Goal: Task Accomplishment & Management: Manage account settings

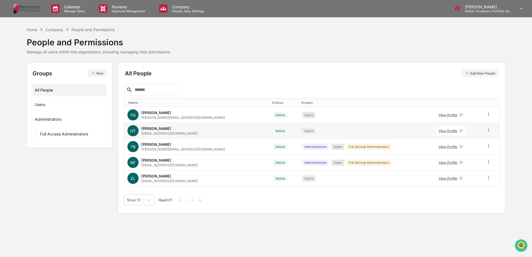
click at [486, 129] on icon at bounding box center [488, 130] width 5 height 5
click at [469, 148] on div "Change Status" at bounding box center [464, 150] width 46 height 7
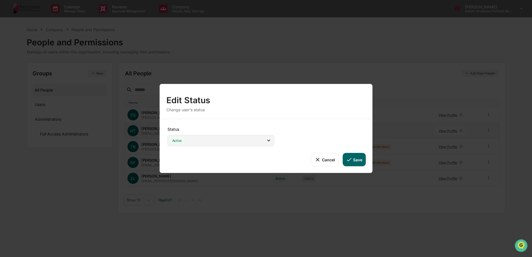
click at [248, 145] on div "Active" at bounding box center [221, 140] width 107 height 11
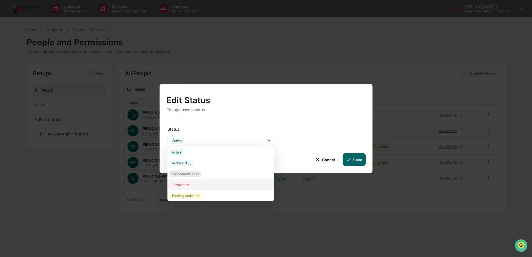
click at [232, 183] on div "Terminated" at bounding box center [221, 185] width 107 height 11
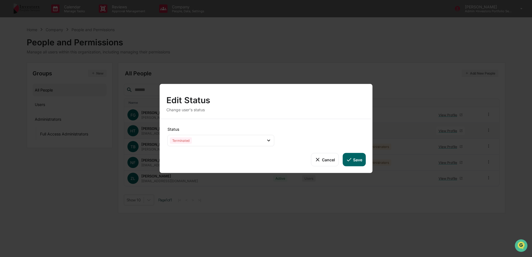
click at [354, 159] on button "Save" at bounding box center [354, 159] width 23 height 13
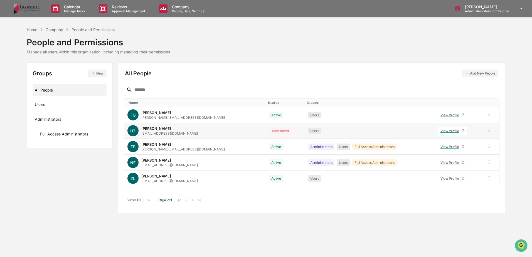
click at [487, 131] on icon at bounding box center [489, 130] width 5 height 5
click at [481, 141] on div "Groups & Permissions" at bounding box center [464, 139] width 46 height 7
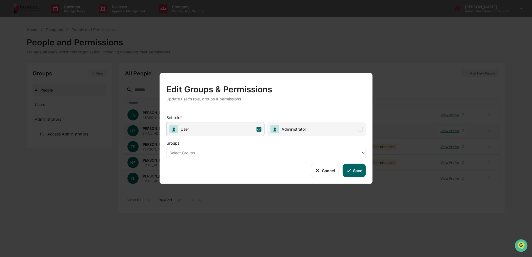
click at [261, 130] on icon at bounding box center [259, 129] width 5 height 5
click at [345, 165] on button "Save" at bounding box center [354, 170] width 23 height 13
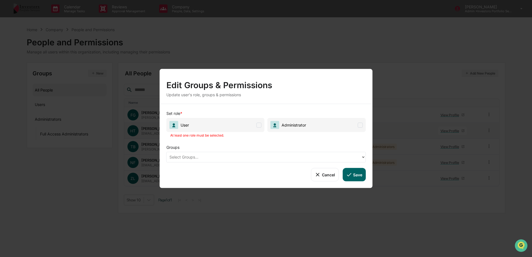
click at [253, 123] on span "User" at bounding box center [216, 125] width 98 height 14
click at [363, 177] on button "Save" at bounding box center [354, 174] width 23 height 13
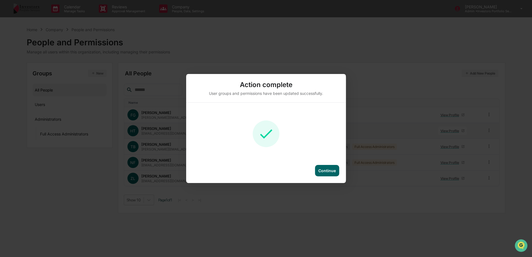
click at [334, 168] on div "Continue" at bounding box center [327, 170] width 24 height 11
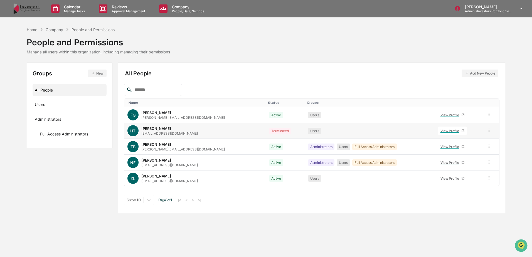
click at [487, 133] on div at bounding box center [489, 131] width 5 height 6
click at [58, 13] on icon at bounding box center [55, 8] width 8 height 8
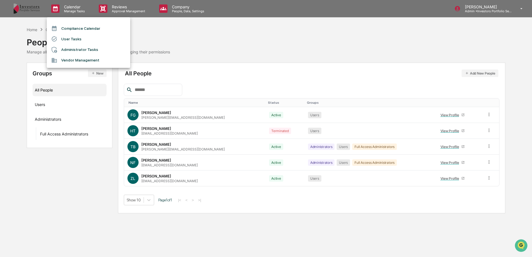
click at [67, 27] on li "Compliance Calendar" at bounding box center [89, 28] width 84 height 11
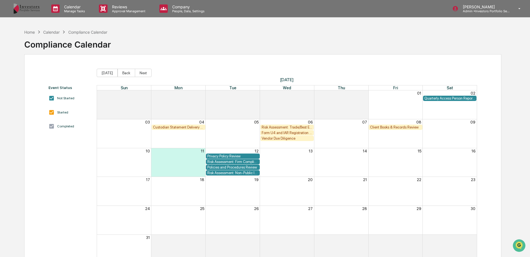
click at [281, 127] on div "Risk Assessment: Trade/Best Execution" at bounding box center [286, 127] width 51 height 4
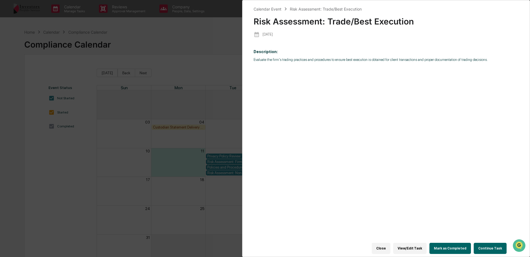
click at [493, 245] on button "Continue Task" at bounding box center [489, 248] width 33 height 11
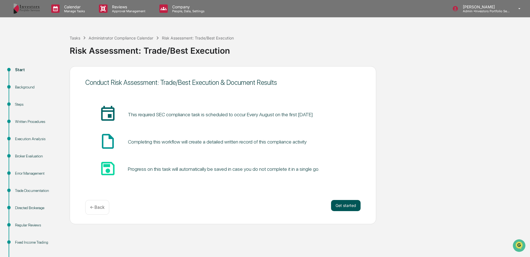
click at [343, 205] on button "Get started" at bounding box center [346, 205] width 30 height 11
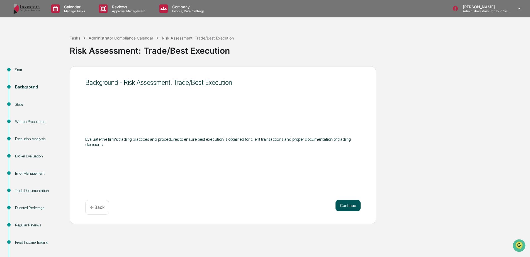
click at [344, 204] on button "Continue" at bounding box center [347, 205] width 25 height 11
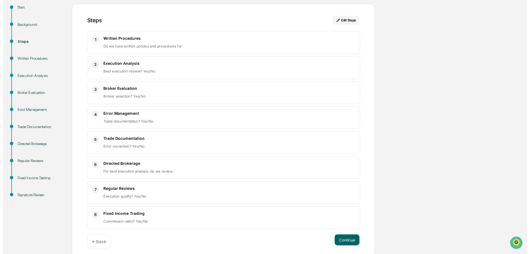
scroll to position [67, 0]
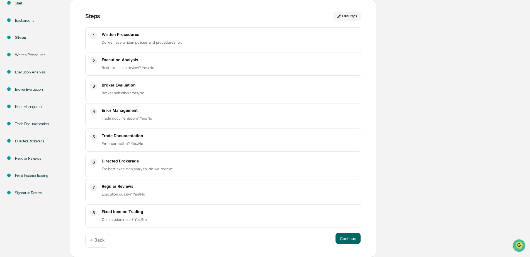
click at [103, 237] on div "← Back" at bounding box center [97, 240] width 24 height 15
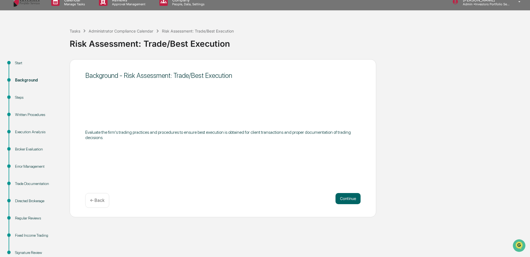
scroll to position [0, 0]
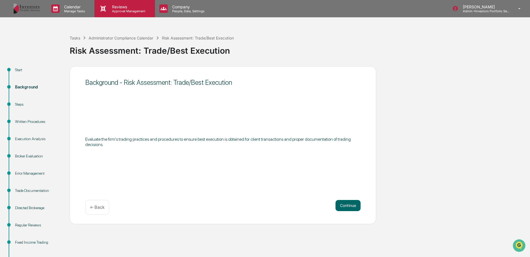
click at [116, 13] on p "Approval Management" at bounding box center [127, 11] width 41 height 4
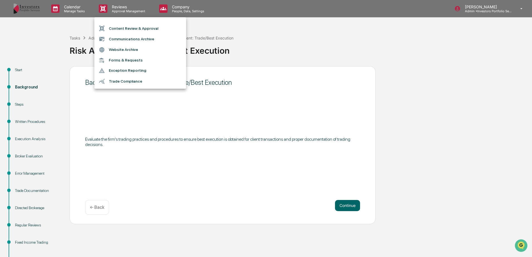
click at [72, 6] on div at bounding box center [266, 128] width 532 height 257
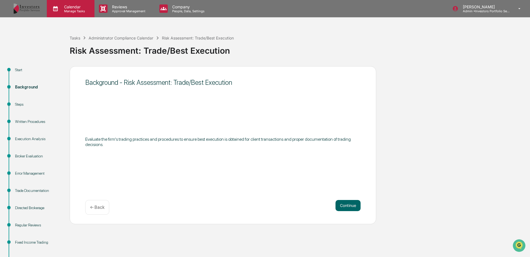
click at [83, 11] on p "Manage Tasks" at bounding box center [74, 11] width 28 height 4
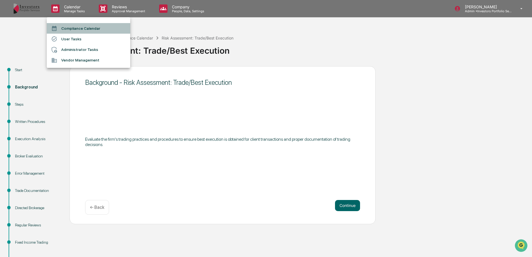
click at [83, 28] on li "Compliance Calendar" at bounding box center [89, 28] width 84 height 11
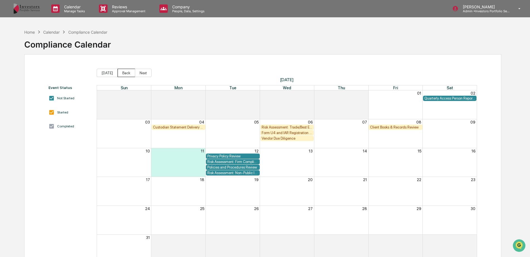
click at [130, 75] on button "Back" at bounding box center [126, 73] width 18 height 8
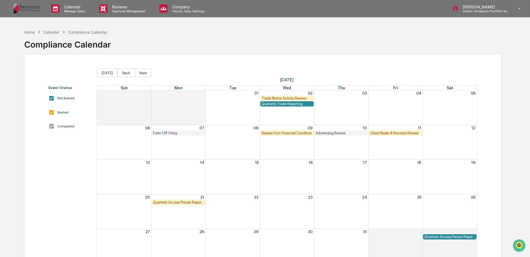
click at [196, 202] on div "Quarterly Access Person Reporting & Certification" at bounding box center [178, 202] width 51 height 4
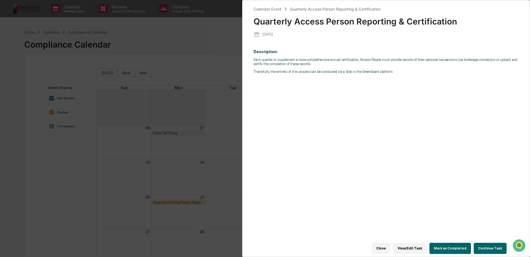
click at [418, 243] on button "View/Edit Task" at bounding box center [409, 248] width 33 height 11
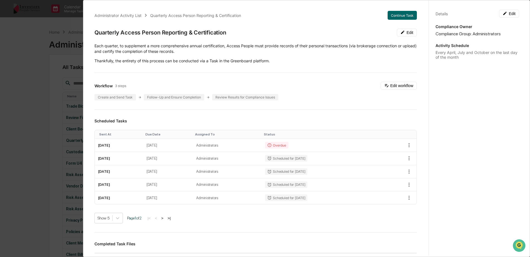
click at [47, 70] on div "Administrator Activity List Quarterly Access Person Reporting & Certification C…" at bounding box center [265, 128] width 530 height 257
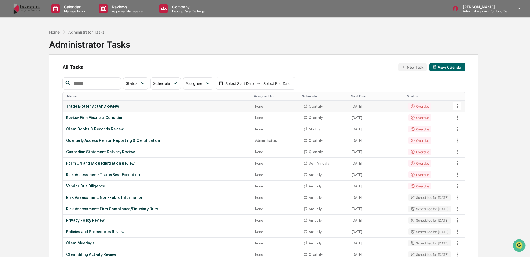
click at [153, 109] on div "Trade Blotter Activity Review" at bounding box center [157, 106] width 182 height 4
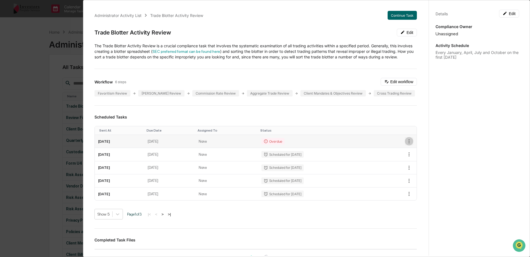
click at [406, 145] on icon "button" at bounding box center [409, 141] width 6 height 6
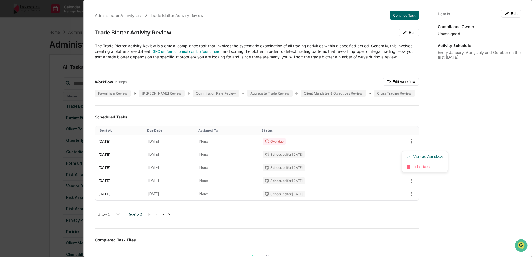
click at [410, 127] on div at bounding box center [266, 128] width 532 height 257
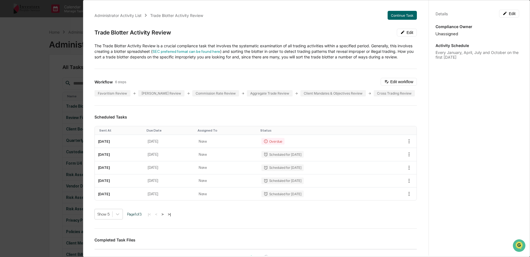
click at [26, 49] on div "Administrator Activity List Trade Blotter Activity Review Continue Task Trade B…" at bounding box center [265, 128] width 530 height 257
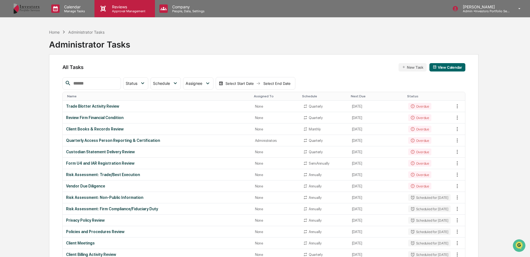
click at [138, 11] on p "Approval Management" at bounding box center [127, 11] width 41 height 4
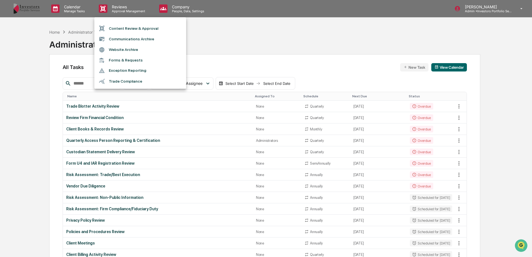
click at [79, 6] on div at bounding box center [266, 128] width 532 height 257
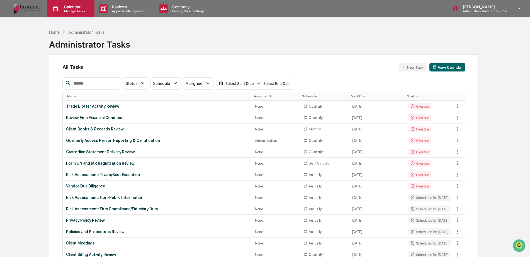
click at [77, 11] on p "Manage Tasks" at bounding box center [74, 11] width 28 height 4
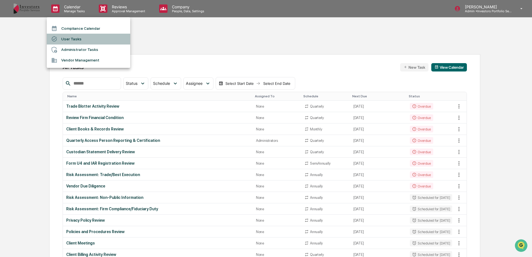
click at [75, 41] on li "User Tasks" at bounding box center [89, 39] width 84 height 11
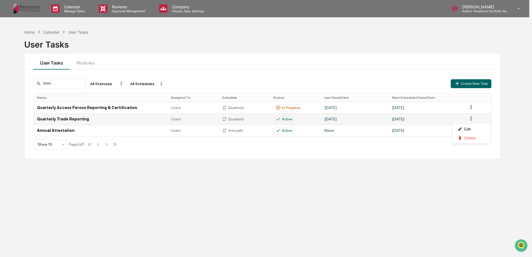
click at [471, 120] on html "Calendar Manage Tasks Reviews Approval Management Company People, Data, Setting…" at bounding box center [266, 128] width 532 height 257
click at [403, 117] on html "Calendar Manage Tasks Reviews Approval Management Company People, Data, Setting…" at bounding box center [266, 128] width 532 height 257
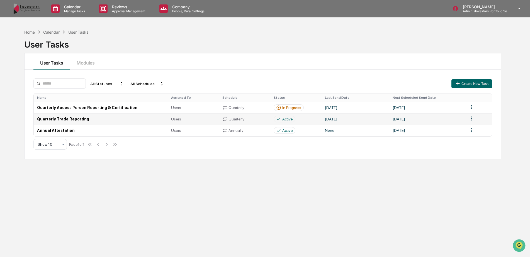
click at [78, 119] on td "Quarterly Trade Reporting" at bounding box center [101, 118] width 134 height 11
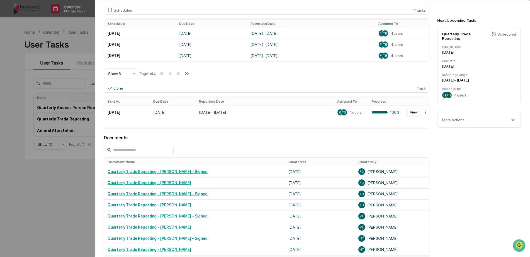
scroll to position [111, 0]
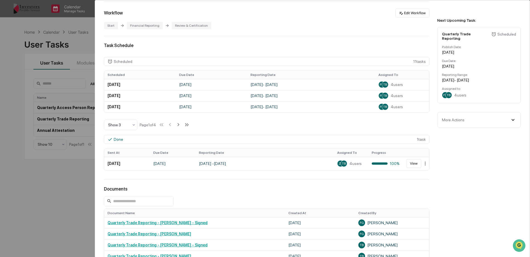
click at [51, 45] on div "User Tasks Quarterly Trade Reporting Quarterly Trade Reporting Active No descri…" at bounding box center [265, 128] width 530 height 257
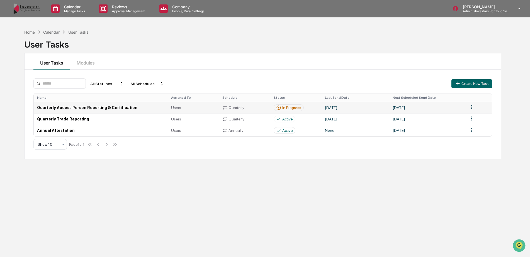
click at [112, 104] on td "Quarterly Access Person Reporting & Certification" at bounding box center [101, 107] width 134 height 11
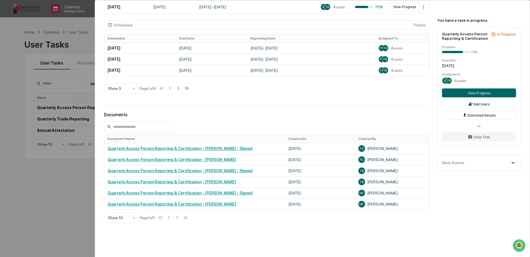
scroll to position [212, 0]
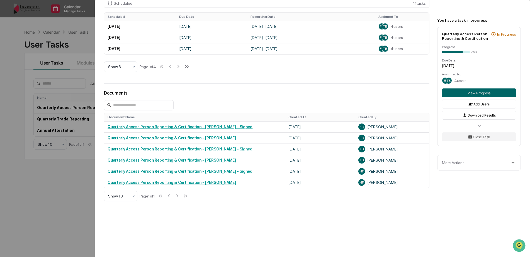
click at [57, 187] on div "User Tasks Quarterly Access Person Reporting & Certification Quarterly Access P…" at bounding box center [265, 128] width 530 height 257
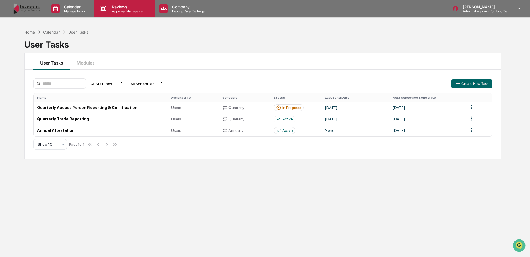
click at [120, 5] on p "Reviews" at bounding box center [127, 6] width 41 height 5
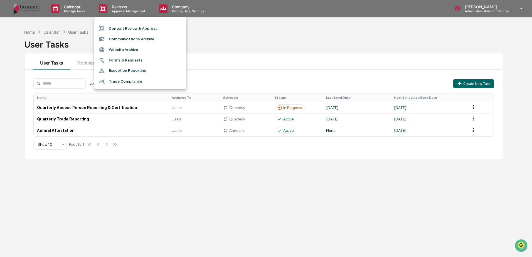
click at [86, 6] on div at bounding box center [266, 128] width 532 height 257
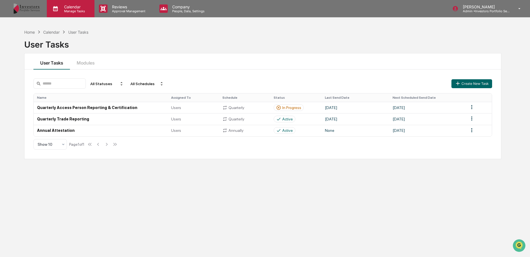
click at [79, 7] on p "Calendar" at bounding box center [74, 6] width 28 height 5
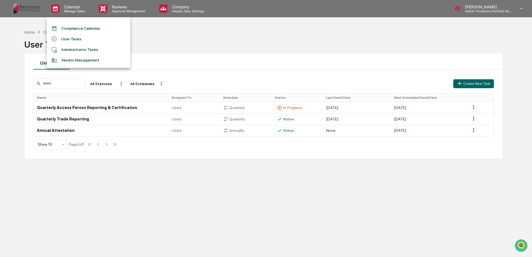
click at [81, 25] on li "Compliance Calendar" at bounding box center [89, 28] width 84 height 11
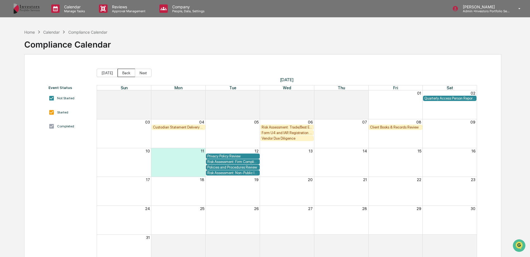
click at [123, 72] on button "Back" at bounding box center [126, 73] width 18 height 8
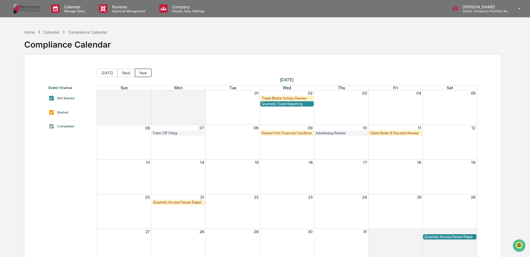
click at [140, 73] on button "Next" at bounding box center [143, 73] width 17 height 8
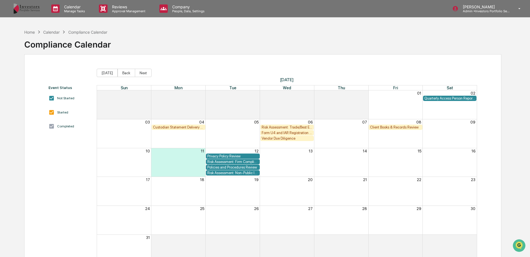
click at [171, 129] on div "Custodian Statement Delivery Review" at bounding box center [178, 127] width 51 height 4
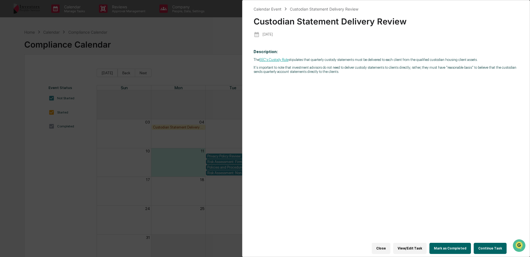
click at [484, 243] on button "Continue Task" at bounding box center [489, 248] width 33 height 11
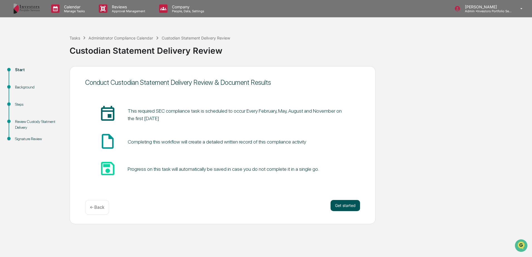
click at [349, 204] on button "Get started" at bounding box center [346, 205] width 30 height 11
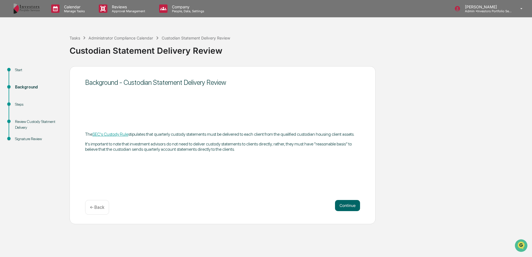
click at [349, 204] on button "Continue" at bounding box center [347, 205] width 25 height 11
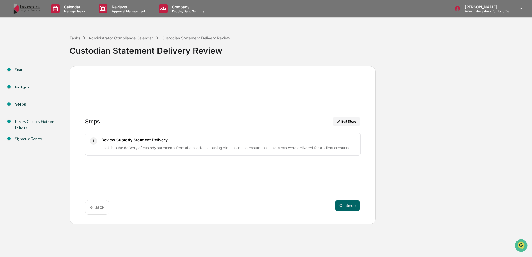
click at [349, 204] on button "Continue" at bounding box center [347, 205] width 25 height 11
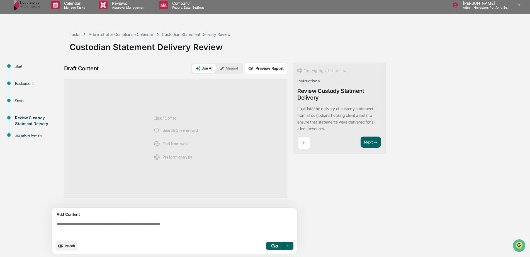
scroll to position [4, 0]
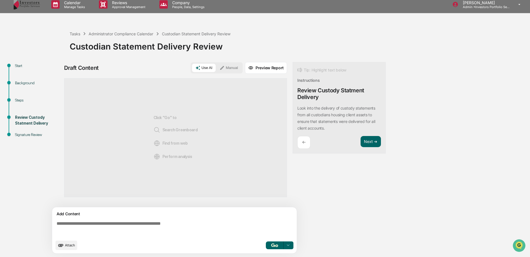
click at [92, 225] on textarea at bounding box center [175, 229] width 242 height 20
click at [231, 65] on button "Manual" at bounding box center [228, 68] width 25 height 8
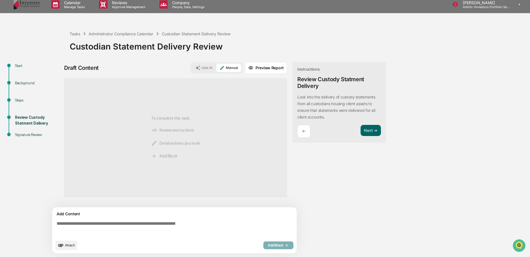
click at [178, 232] on textarea at bounding box center [175, 229] width 242 height 20
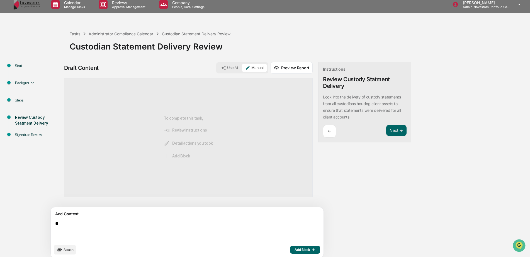
type textarea "*"
type textarea "**********"
click at [312, 250] on icon "button" at bounding box center [313, 250] width 3 height 3
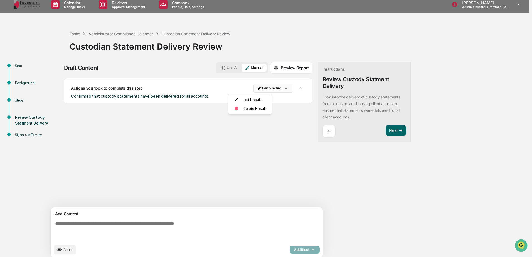
click at [244, 85] on html "Calendar Manage Tasks Reviews Approval Management Company People, Data, Setting…" at bounding box center [266, 124] width 532 height 257
click at [212, 87] on html "Calendar Manage Tasks Reviews Approval Management Company People, Data, Setting…" at bounding box center [266, 124] width 532 height 257
click at [255, 88] on html "Calendar Manage Tasks Reviews Approval Management Company People, Data, Setting…" at bounding box center [266, 124] width 532 height 257
click at [246, 97] on div "Edit Result" at bounding box center [248, 99] width 41 height 9
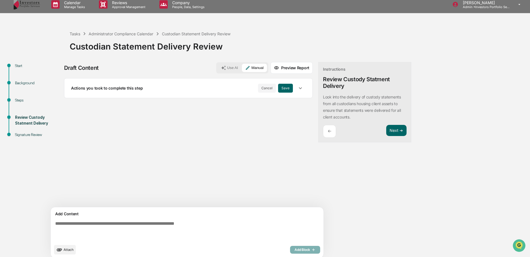
click at [230, 88] on div "Actions you took to complete this step" at bounding box center [164, 88] width 187 height 5
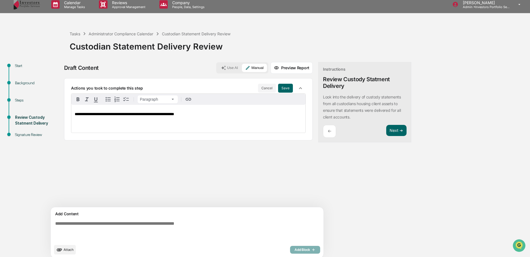
click at [195, 116] on p "**********" at bounding box center [188, 114] width 227 height 4
click at [278, 86] on button "Save" at bounding box center [285, 88] width 15 height 9
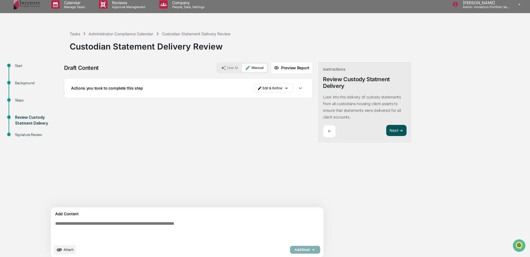
click at [386, 131] on button "Next ➔" at bounding box center [396, 130] width 20 height 11
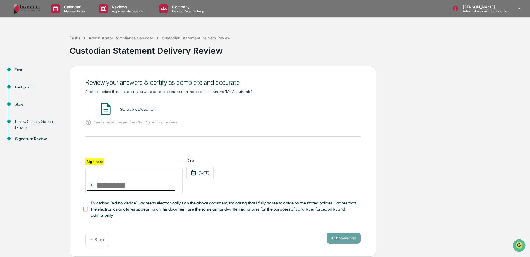
click at [40, 119] on div "Review Custody Statment Delivery" at bounding box center [38, 125] width 46 height 12
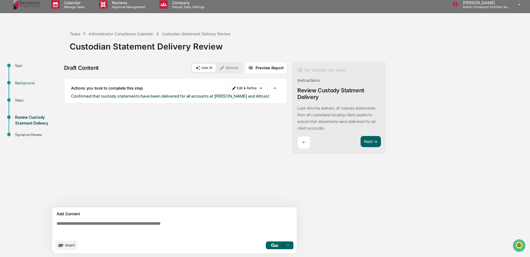
click at [36, 135] on div "Signature Review" at bounding box center [38, 135] width 46 height 6
click at [368, 141] on button "Next ➔" at bounding box center [370, 141] width 20 height 11
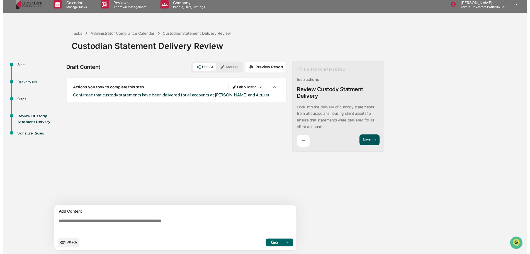
scroll to position [1, 0]
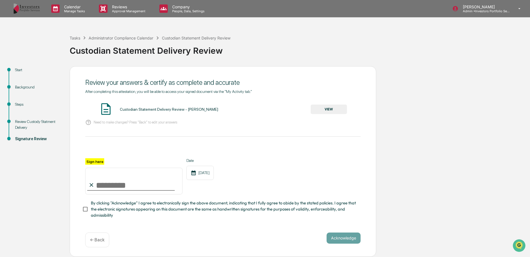
click at [81, 207] on div "Review your answers & certify as complete and accurate After completing this at…" at bounding box center [223, 161] width 306 height 191
click at [127, 171] on input "Sign here" at bounding box center [133, 181] width 97 height 27
type input "*********"
click at [341, 109] on button "VIEW" at bounding box center [328, 109] width 36 height 9
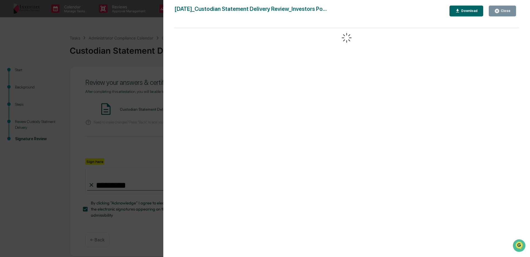
click at [502, 11] on div "Close" at bounding box center [504, 11] width 11 height 4
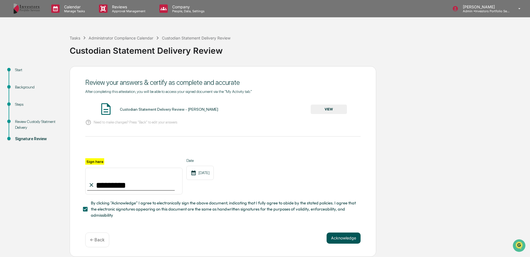
click at [336, 234] on button "Acknowledge" at bounding box center [343, 238] width 34 height 11
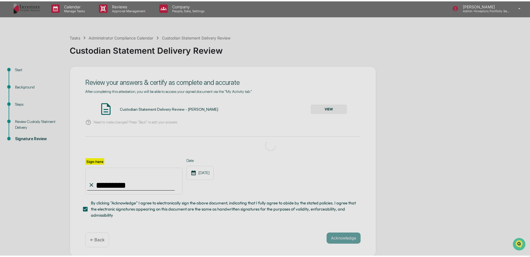
scroll to position [0, 0]
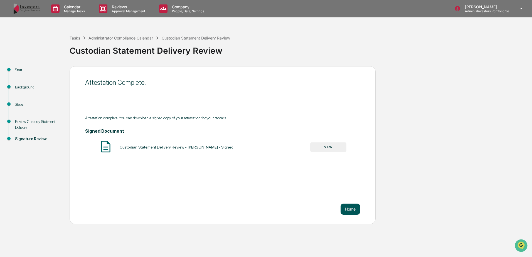
click at [354, 209] on button "Home" at bounding box center [350, 209] width 19 height 11
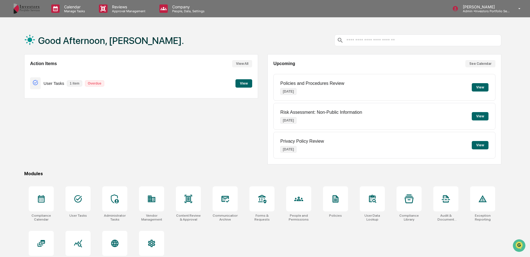
click at [246, 82] on button "View" at bounding box center [243, 83] width 17 height 8
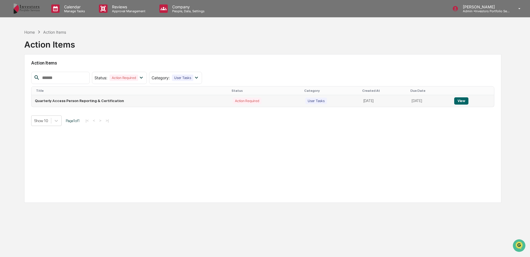
click at [101, 100] on td "Quarterly Access Person Reporting & Certification" at bounding box center [130, 101] width 198 height 12
click at [464, 98] on button "View" at bounding box center [461, 100] width 14 height 7
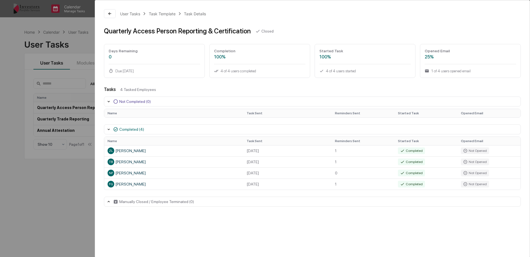
click at [78, 41] on div "User Tasks Task Template Task Details Quarterly Access Person Reporting & Certi…" at bounding box center [265, 128] width 530 height 257
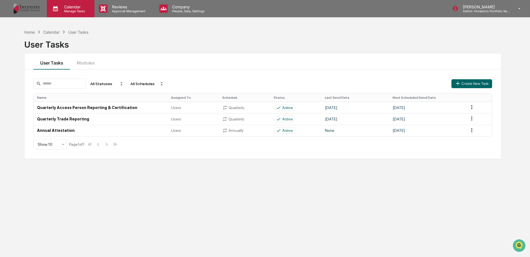
click at [69, 10] on p "Manage Tasks" at bounding box center [74, 11] width 28 height 4
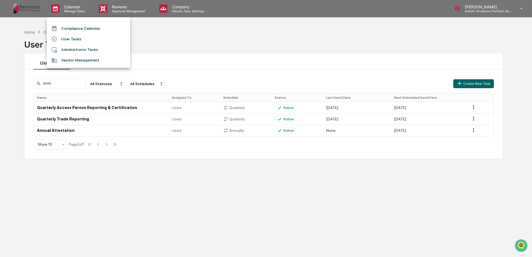
click at [70, 38] on li "User Tasks" at bounding box center [89, 39] width 84 height 11
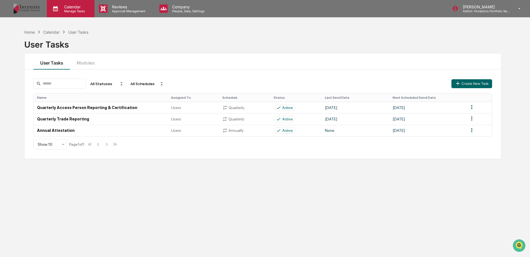
click at [72, 8] on p "Calendar" at bounding box center [74, 6] width 28 height 5
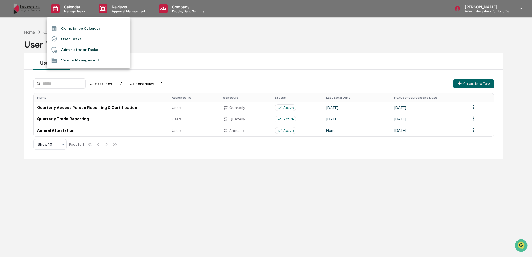
click at [71, 27] on li "Compliance Calendar" at bounding box center [89, 28] width 84 height 11
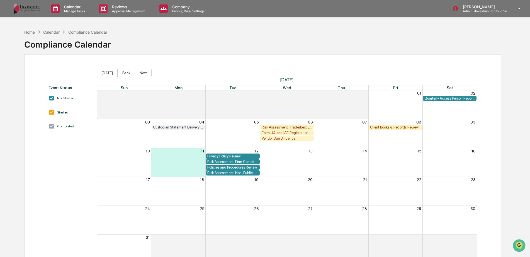
click at [290, 132] on div "Form U4 and IAR Registration Review" at bounding box center [286, 133] width 51 height 4
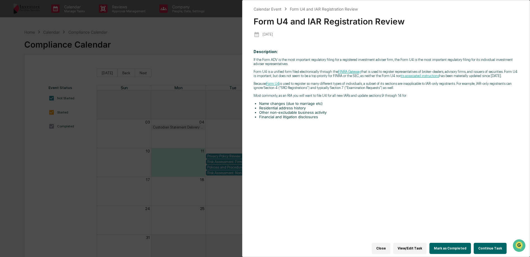
click at [163, 73] on div "Calendar Event Form U4 and IAR Registration Review Form U4 and IAR Registration…" at bounding box center [265, 128] width 530 height 257
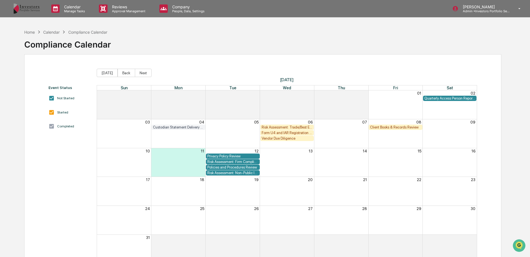
click at [288, 140] on div "Vendor Due Diligence" at bounding box center [286, 138] width 51 height 4
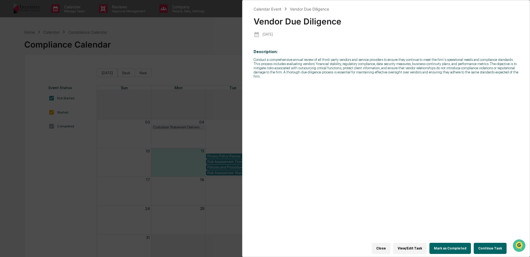
click at [192, 89] on div "Calendar Event Vendor Due Diligence Vendor Due Diligence [DATE] Description: Co…" at bounding box center [265, 128] width 530 height 257
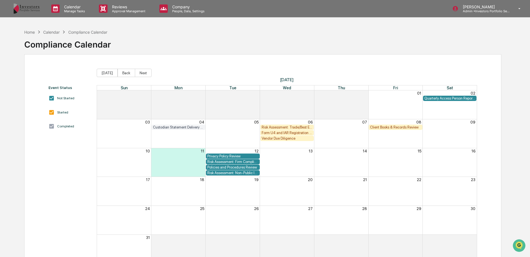
click at [388, 126] on div "Client Books & Records Review" at bounding box center [395, 127] width 51 height 4
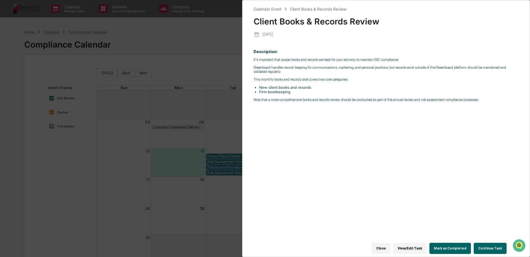
click at [208, 108] on div "Calendar Event Client Books & Records Review Client Books & Records Review [DAT…" at bounding box center [265, 128] width 530 height 257
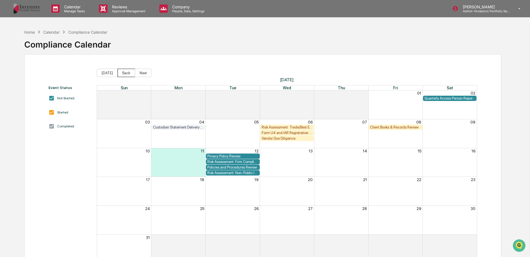
click at [130, 73] on button "Back" at bounding box center [126, 73] width 18 height 8
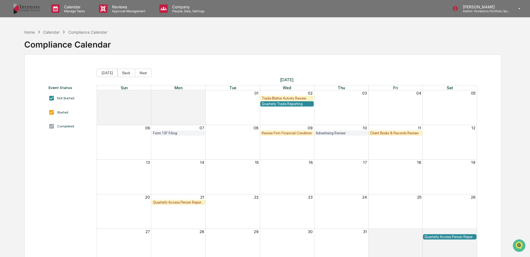
click at [281, 133] on div "Review Firm Financial Condition" at bounding box center [286, 133] width 51 height 4
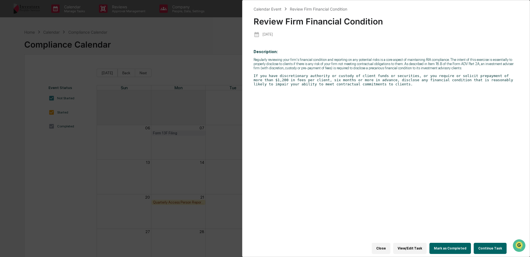
click at [483, 246] on button "Continue Task" at bounding box center [489, 248] width 33 height 11
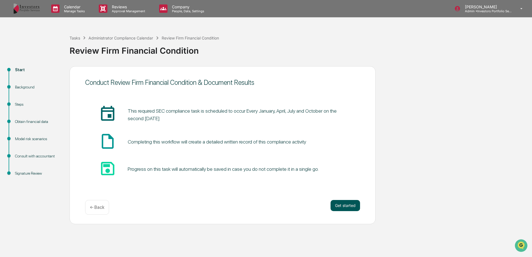
click at [347, 207] on button "Get started" at bounding box center [346, 205] width 30 height 11
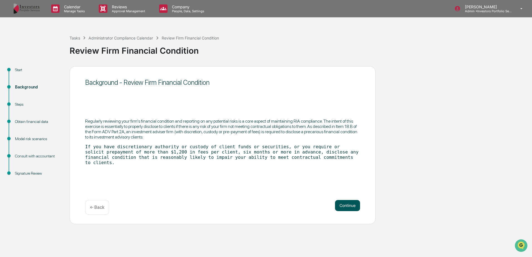
click at [340, 202] on button "Continue" at bounding box center [347, 205] width 25 height 11
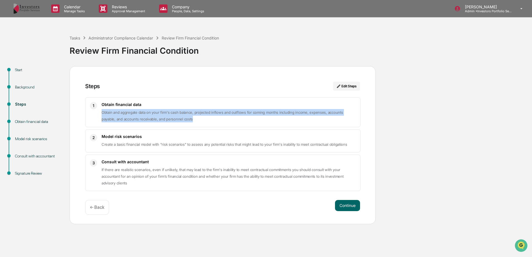
drag, startPoint x: 182, startPoint y: 121, endPoint x: 100, endPoint y: 111, distance: 82.5
click at [100, 111] on div "1 Obtain financial data Obtain and aggregate data on your firm's cash balance, …" at bounding box center [223, 112] width 276 height 30
click at [186, 116] on p "Obtain and aggregate data on your firm's cash balance, projected inflows and ou…" at bounding box center [229, 115] width 254 height 13
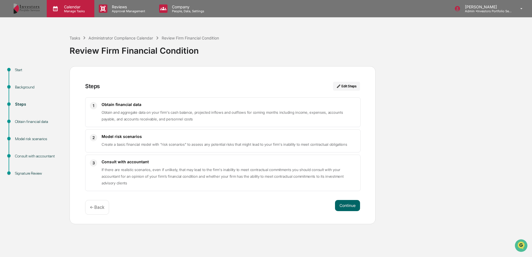
click at [60, 13] on div "Calendar Manage Tasks" at bounding box center [71, 8] width 48 height 17
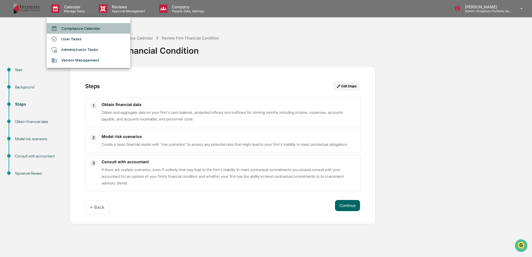
click at [69, 29] on li "Compliance Calendar" at bounding box center [89, 28] width 84 height 11
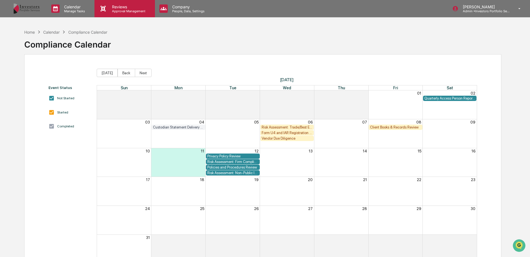
click at [130, 11] on p "Approval Management" at bounding box center [127, 11] width 41 height 4
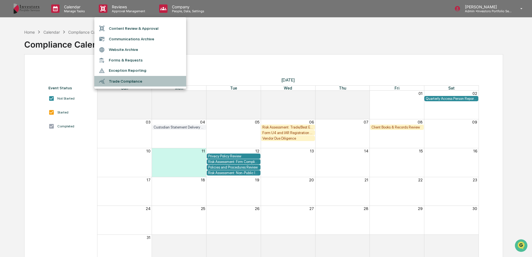
click at [135, 80] on li "Trade Compliance" at bounding box center [140, 81] width 92 height 11
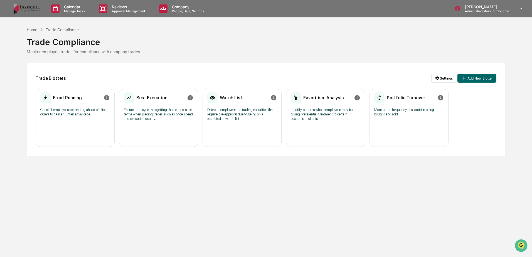
click at [156, 124] on div "Best Execution Ensure employees are getting the best possible terms when placin…" at bounding box center [159, 108] width 70 height 33
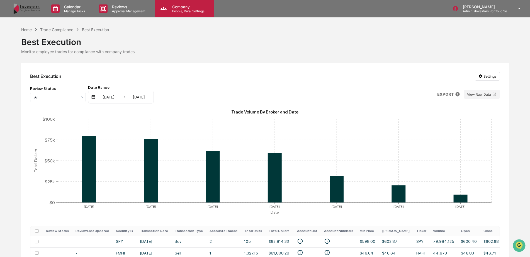
click at [189, 9] on p "People, Data, Settings" at bounding box center [188, 11] width 40 height 4
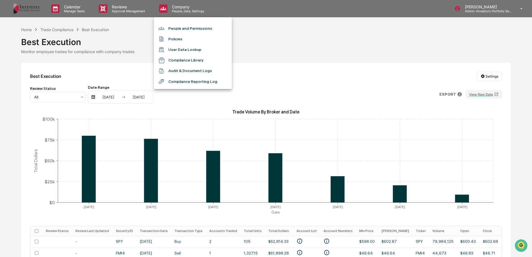
click at [482, 5] on div at bounding box center [266, 128] width 532 height 257
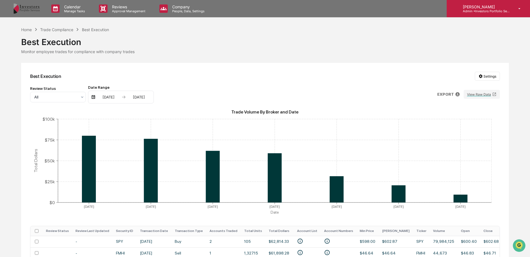
click at [483, 8] on p "[PERSON_NAME]" at bounding box center [484, 6] width 52 height 5
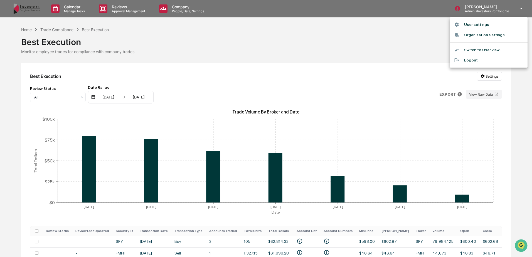
click at [484, 36] on li "Organization Settings" at bounding box center [489, 35] width 78 height 10
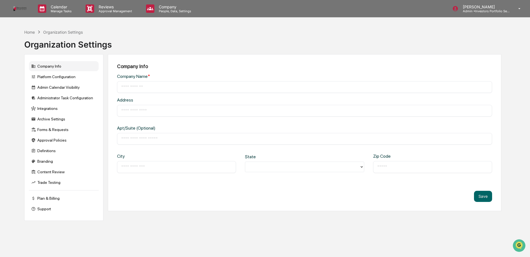
type input "**********"
type input "*********"
type input "********"
type input "*****"
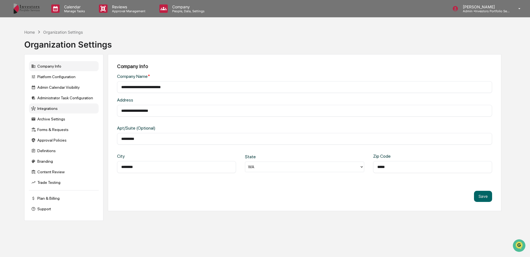
click at [58, 106] on div "Integrations" at bounding box center [64, 109] width 70 height 10
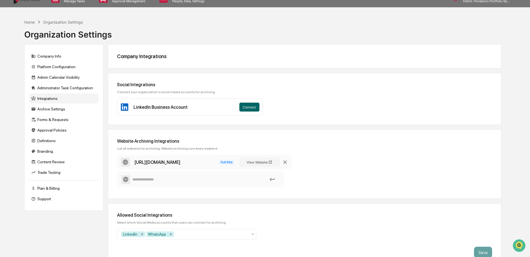
scroll to position [26, 0]
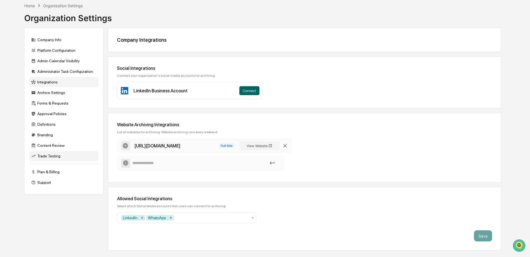
click at [57, 158] on div "Trade Testing" at bounding box center [64, 156] width 70 height 10
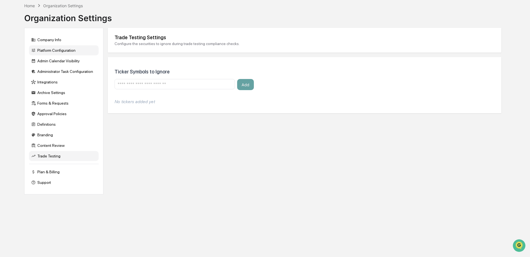
click at [70, 48] on div "Platform Configuration" at bounding box center [64, 50] width 70 height 10
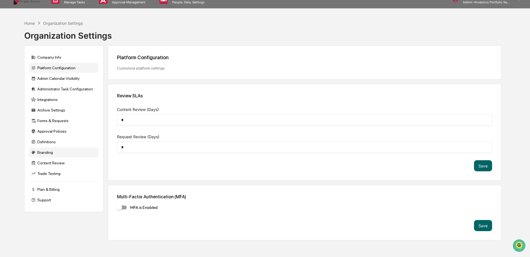
scroll to position [0, 0]
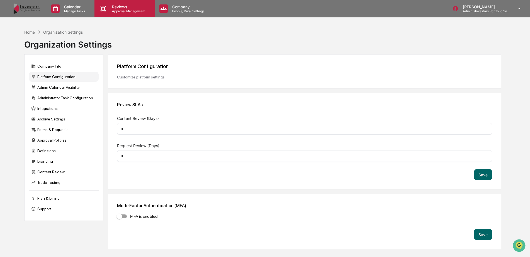
click at [116, 7] on p "Reviews" at bounding box center [127, 6] width 41 height 5
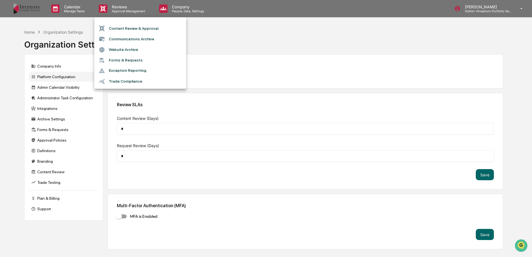
click at [169, 7] on div at bounding box center [266, 128] width 532 height 257
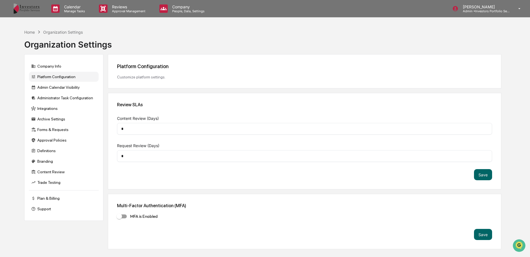
click at [190, 7] on p "Company" at bounding box center [188, 6] width 40 height 5
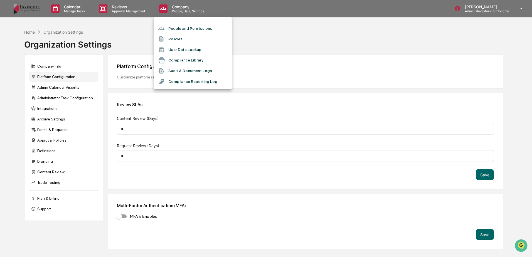
click at [117, 10] on div at bounding box center [266, 128] width 532 height 257
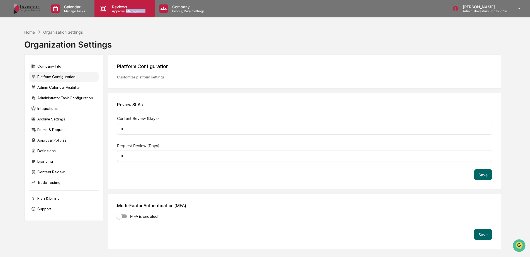
click at [131, 12] on p "Approval Management" at bounding box center [127, 11] width 41 height 4
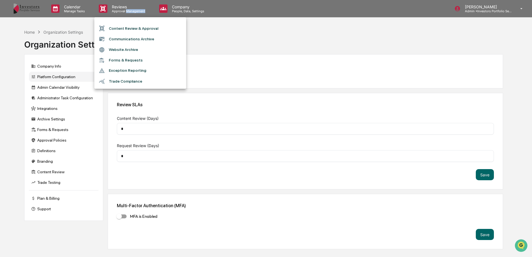
drag, startPoint x: 131, startPoint y: 12, endPoint x: 129, endPoint y: 72, distance: 60.2
click at [129, 72] on li "Exception Reporting" at bounding box center [140, 70] width 92 height 11
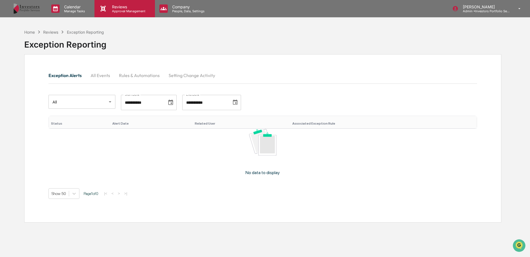
click at [127, 7] on p "Reviews" at bounding box center [127, 6] width 41 height 5
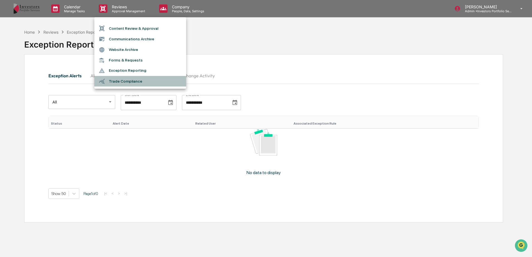
click at [121, 77] on li "Trade Compliance" at bounding box center [140, 81] width 92 height 11
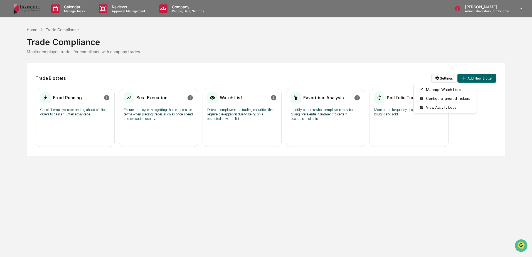
click at [440, 76] on html "Calendar Manage Tasks Reviews Approval Management Company People, Data, Setting…" at bounding box center [266, 128] width 532 height 257
click at [361, 60] on html "Calendar Manage Tasks Reviews Approval Management Company People, Data, Setting…" at bounding box center [266, 128] width 532 height 257
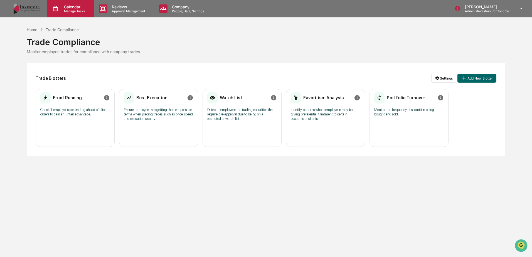
click at [81, 10] on p "Manage Tasks" at bounding box center [74, 11] width 28 height 4
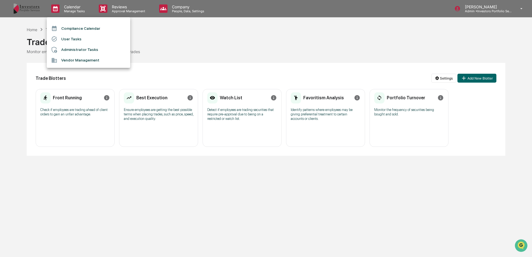
click at [97, 57] on li "Vendor Management" at bounding box center [89, 60] width 84 height 11
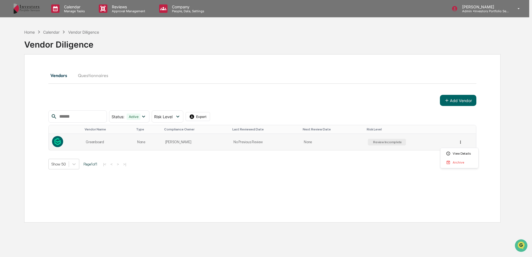
click at [461, 140] on html "Calendar Manage Tasks Reviews Approval Management Company People, Data, Setting…" at bounding box center [266, 128] width 532 height 257
click at [453, 157] on div "View Details" at bounding box center [460, 153] width 36 height 9
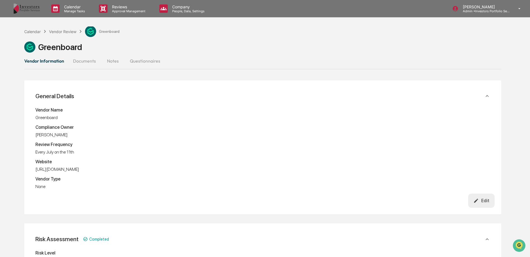
click at [78, 54] on button "Documents" at bounding box center [84, 60] width 32 height 13
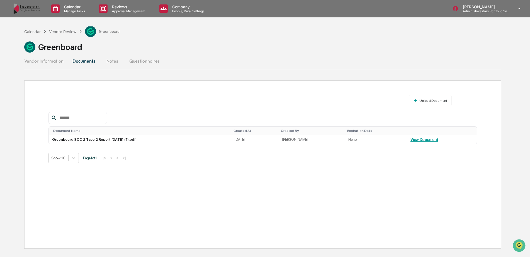
click at [133, 61] on button "Questionnaires" at bounding box center [144, 60] width 39 height 13
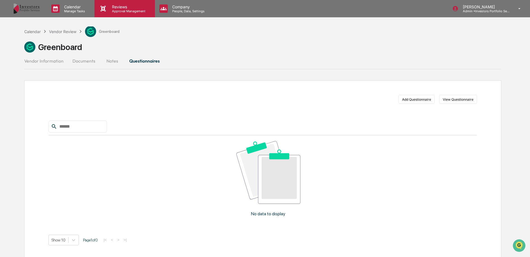
click at [143, 10] on p "Approval Management" at bounding box center [127, 11] width 41 height 4
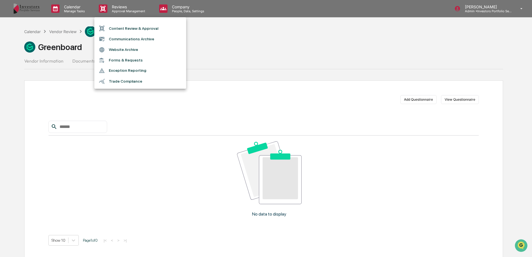
click at [129, 84] on li "Trade Compliance" at bounding box center [140, 81] width 92 height 11
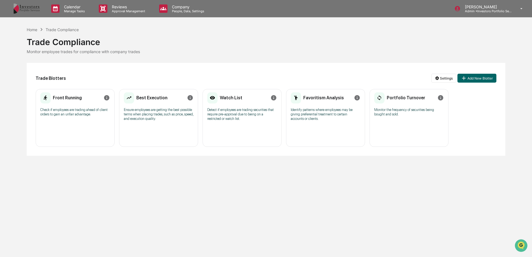
click at [80, 117] on div "Front Running Check if employees are trading ahead of client orders to gain an …" at bounding box center [75, 106] width 70 height 29
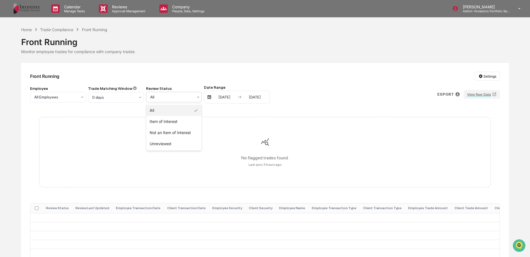
click at [165, 97] on div at bounding box center [171, 97] width 43 height 6
click at [171, 79] on div "Front Running Settings" at bounding box center [264, 76] width 469 height 9
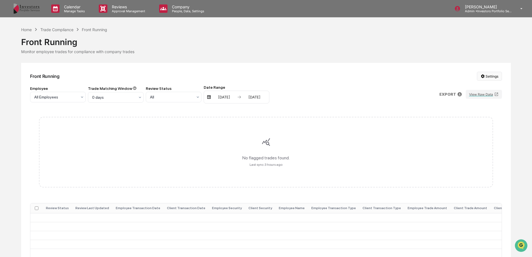
click at [480, 79] on html "Calendar Manage Tasks Reviews Approval Management Company People, Data, Setting…" at bounding box center [266, 128] width 532 height 257
click at [405, 75] on html "Calendar Manage Tasks Reviews Approval Management Company People, Data, Setting…" at bounding box center [266, 128] width 532 height 257
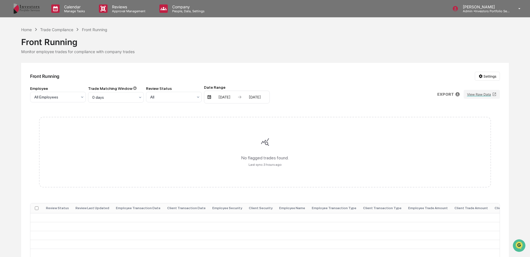
click at [65, 27] on div "Home Trade Compliance Front Running" at bounding box center [64, 29] width 86 height 6
click at [67, 31] on div "Trade Compliance" at bounding box center [56, 29] width 33 height 5
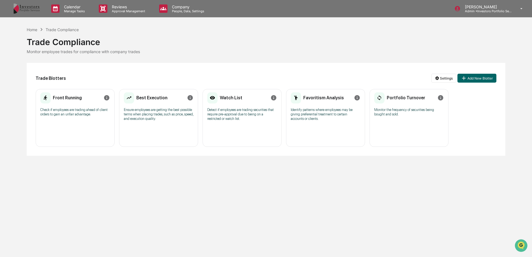
click at [137, 110] on p "Ensure employees are getting the best possible terms when placing trades, such …" at bounding box center [159, 114] width 70 height 13
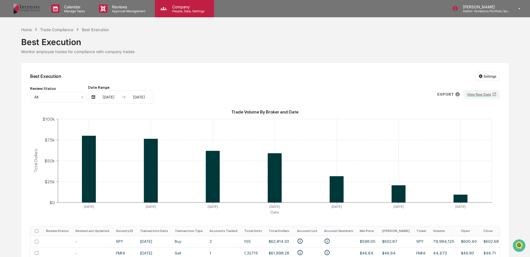
click at [183, 12] on p "People, Data, Settings" at bounding box center [188, 11] width 40 height 4
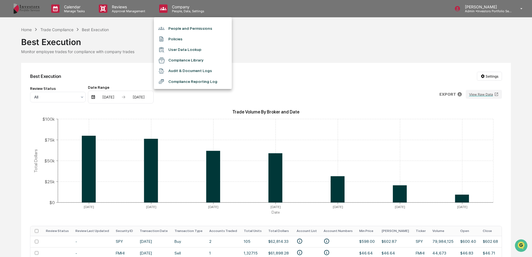
click at [148, 6] on div at bounding box center [266, 128] width 532 height 257
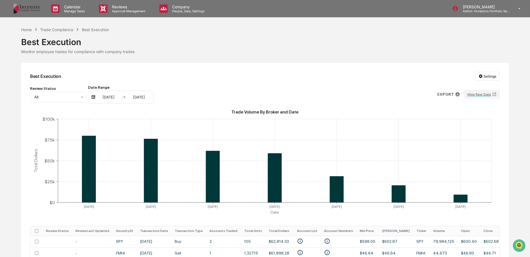
click at [144, 6] on p "Reviews" at bounding box center [127, 6] width 41 height 5
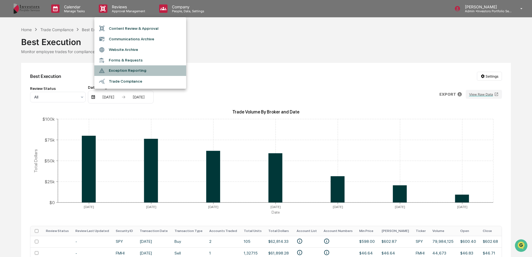
click at [127, 69] on li "Exception Reporting" at bounding box center [140, 70] width 92 height 11
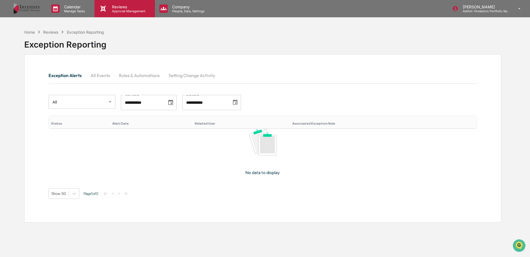
click at [129, 6] on p "Reviews" at bounding box center [127, 6] width 41 height 5
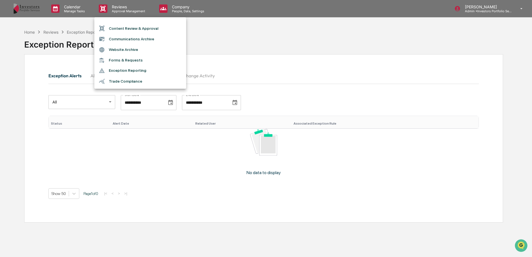
click at [118, 82] on li "Trade Compliance" at bounding box center [140, 81] width 92 height 11
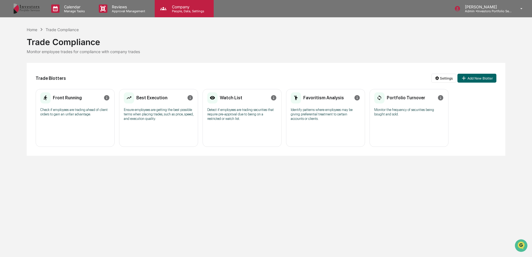
click at [191, 6] on p "Company" at bounding box center [188, 6] width 40 height 5
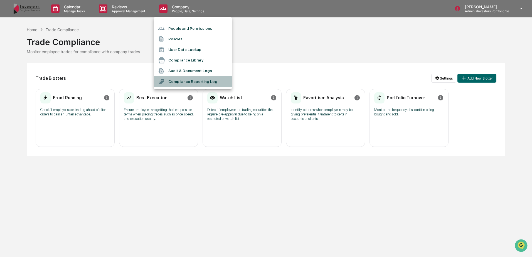
click at [186, 79] on li "Compliance Reporting Log" at bounding box center [193, 81] width 78 height 11
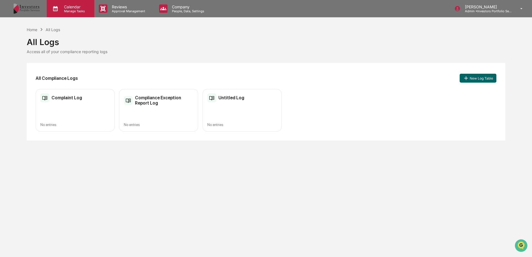
click at [68, 8] on p "Calendar" at bounding box center [74, 6] width 28 height 5
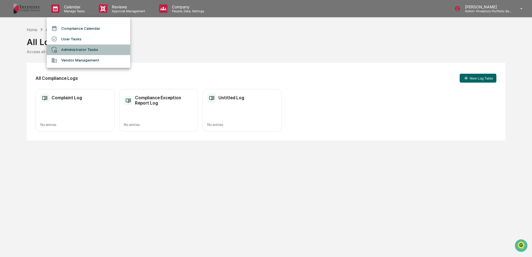
click at [71, 51] on li "Administrator Tasks" at bounding box center [89, 50] width 84 height 11
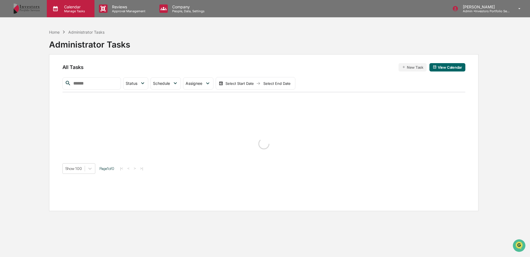
click at [77, 11] on p "Manage Tasks" at bounding box center [74, 11] width 28 height 4
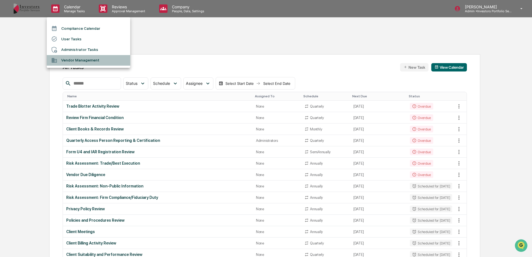
click at [84, 60] on li "Vendor Management" at bounding box center [89, 60] width 84 height 11
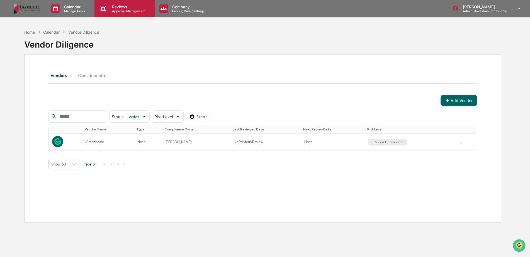
click at [114, 9] on p "Approval Management" at bounding box center [127, 11] width 41 height 4
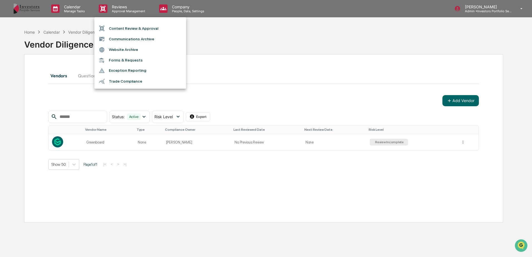
click at [181, 7] on div at bounding box center [266, 128] width 532 height 257
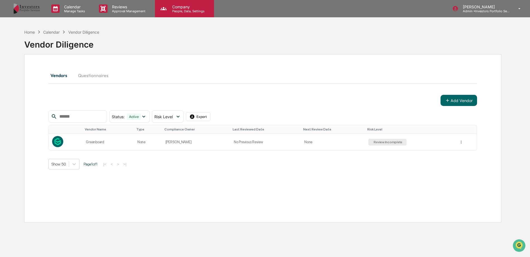
click at [183, 9] on p "People, Data, Settings" at bounding box center [188, 11] width 40 height 4
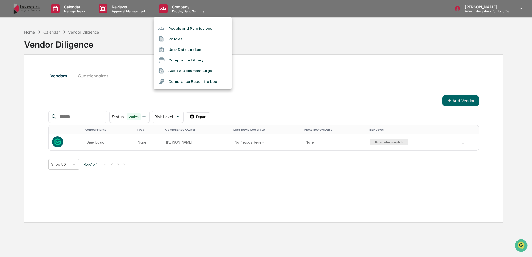
click at [202, 28] on li "People and Permissions" at bounding box center [193, 28] width 78 height 11
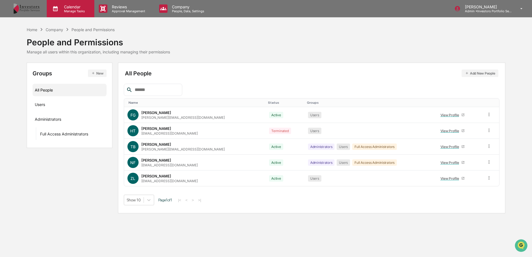
click at [76, 9] on p "Manage Tasks" at bounding box center [74, 11] width 28 height 4
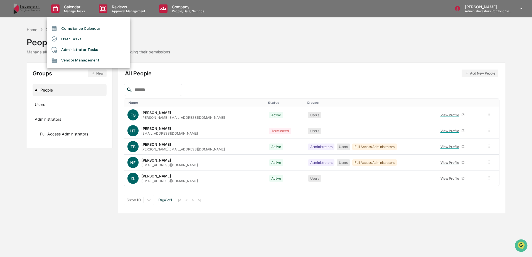
click at [475, 15] on div at bounding box center [266, 128] width 532 height 257
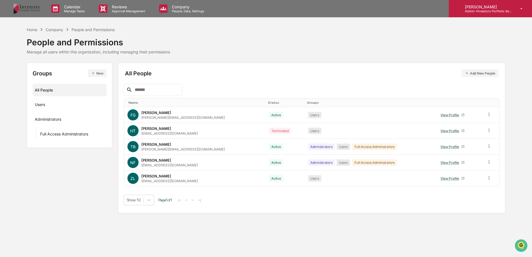
click at [476, 15] on div "[PERSON_NAME] Admin • Investors Portfolio Services" at bounding box center [490, 8] width 83 height 17
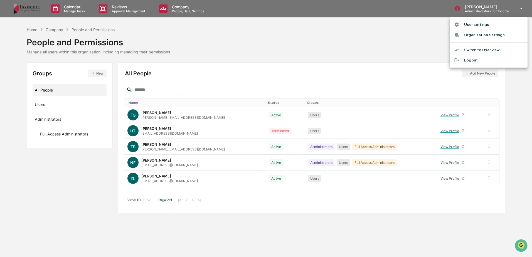
click at [413, 53] on div at bounding box center [266, 128] width 532 height 257
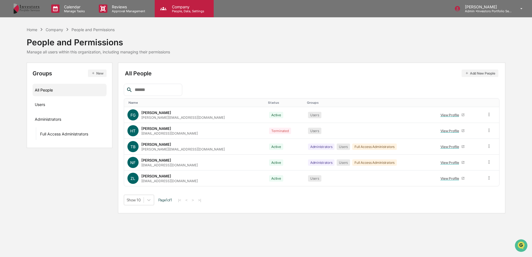
click at [182, 10] on p "People, Data, Settings" at bounding box center [188, 11] width 40 height 4
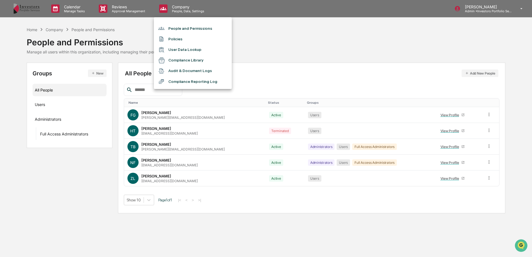
click at [141, 11] on div at bounding box center [266, 128] width 532 height 257
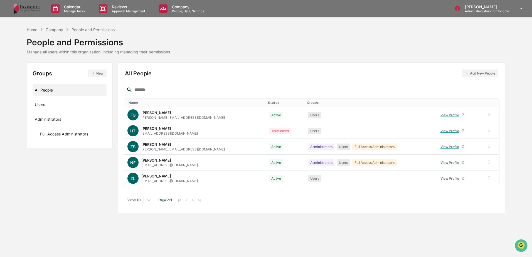
click at [137, 11] on p "Approval Management" at bounding box center [127, 11] width 41 height 4
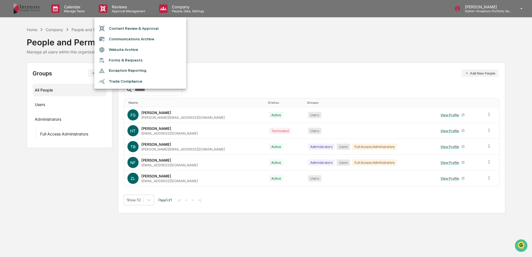
click at [171, 5] on div at bounding box center [266, 128] width 532 height 257
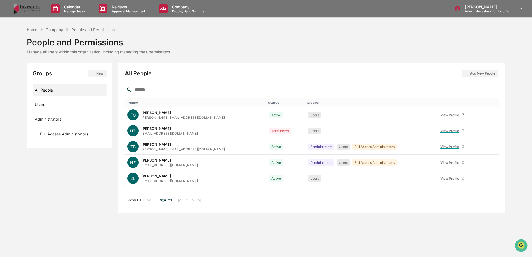
click at [191, 8] on p "Company" at bounding box center [188, 6] width 40 height 5
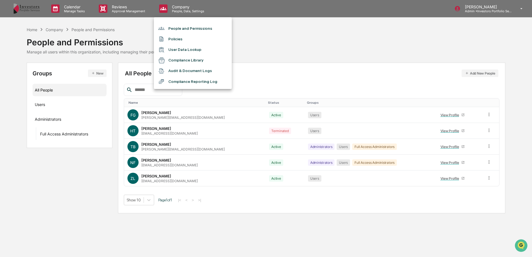
click at [180, 28] on li "People and Permissions" at bounding box center [193, 28] width 78 height 11
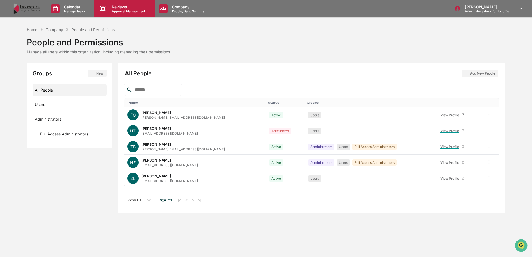
click at [148, 14] on div "Reviews Approval Management" at bounding box center [124, 8] width 60 height 17
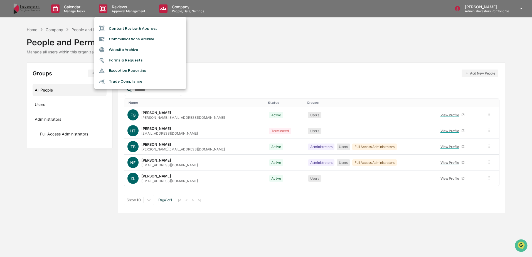
click at [145, 40] on li "Communications Archive" at bounding box center [140, 39] width 92 height 11
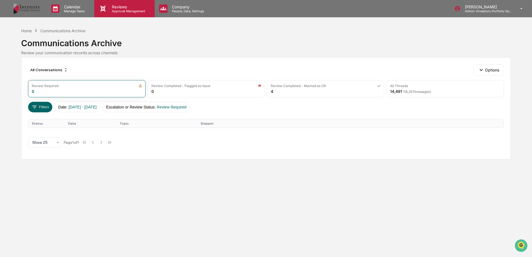
click at [119, 11] on p "Approval Management" at bounding box center [127, 11] width 41 height 4
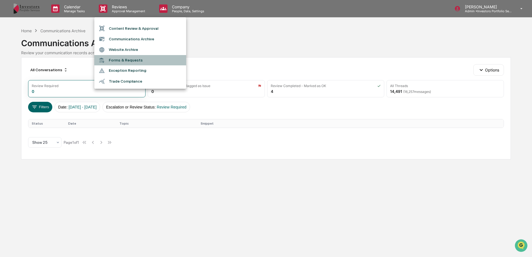
click at [126, 62] on li "Forms & Requests" at bounding box center [140, 60] width 92 height 10
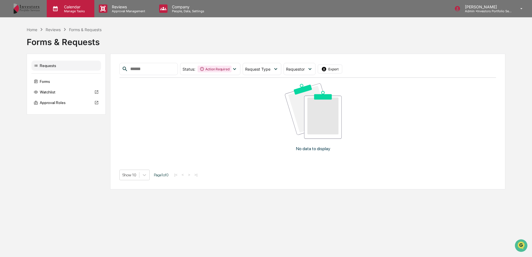
click at [76, 8] on p "Calendar" at bounding box center [74, 6] width 28 height 5
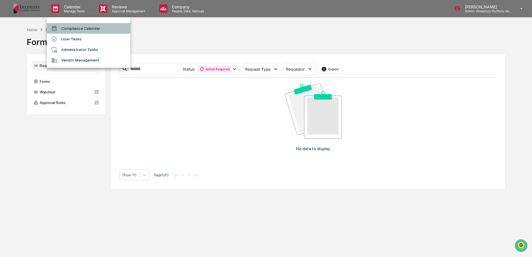
click at [79, 24] on li "Compliance Calendar" at bounding box center [89, 28] width 84 height 11
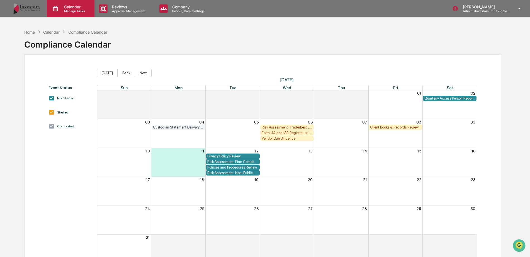
click at [74, 14] on div "Calendar Manage Tasks" at bounding box center [71, 8] width 48 height 17
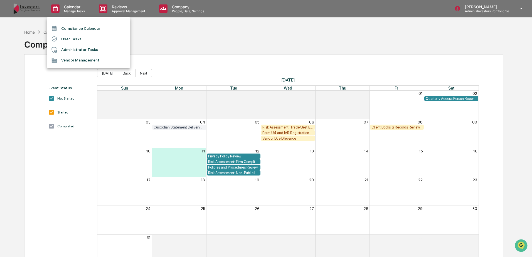
drag, startPoint x: 197, startPoint y: 28, endPoint x: 190, endPoint y: 26, distance: 7.8
click at [197, 28] on div at bounding box center [266, 128] width 532 height 257
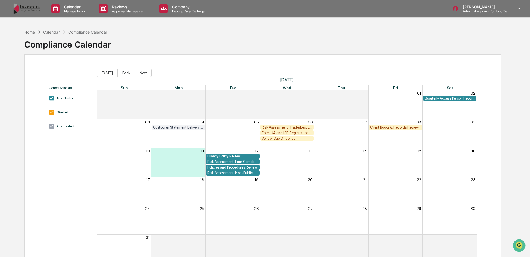
click at [21, 8] on img at bounding box center [26, 8] width 27 height 11
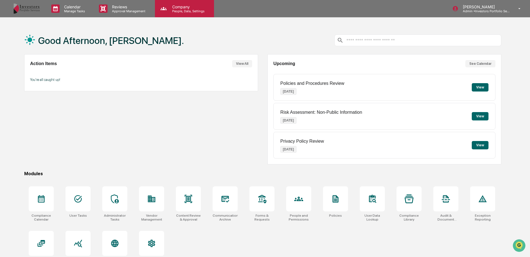
click at [185, 9] on p "People, Data, Settings" at bounding box center [188, 11] width 40 height 4
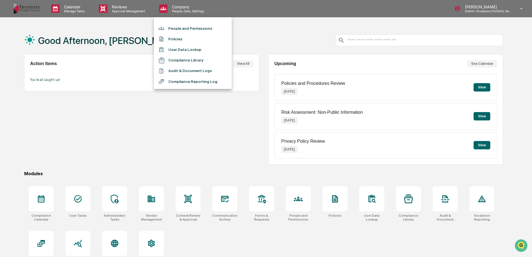
click at [120, 12] on div at bounding box center [266, 128] width 532 height 257
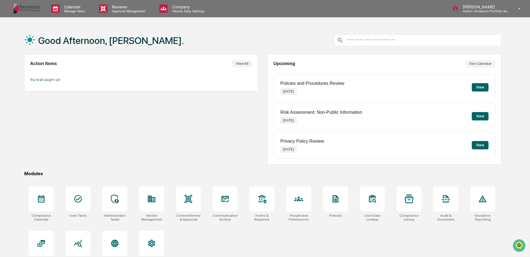
click at [123, 8] on p "Reviews" at bounding box center [127, 6] width 41 height 5
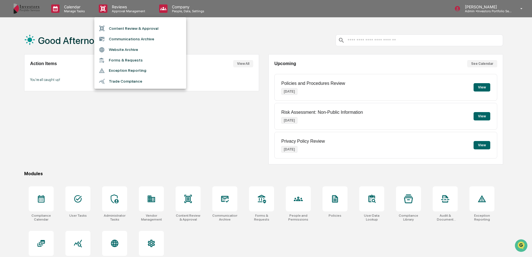
click at [192, 114] on div at bounding box center [266, 128] width 532 height 257
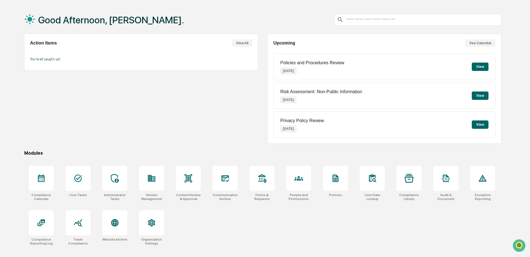
scroll to position [26, 0]
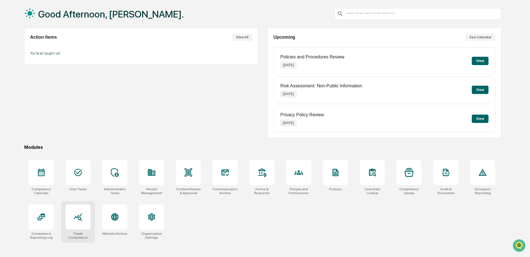
click at [69, 217] on div at bounding box center [77, 217] width 25 height 25
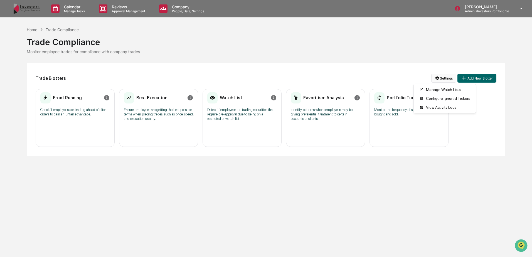
click at [435, 74] on html "Calendar Manage Tasks Reviews Approval Management Company People, Data, Setting…" at bounding box center [266, 128] width 532 height 257
click at [434, 107] on div "View Activity Logs" at bounding box center [445, 107] width 60 height 9
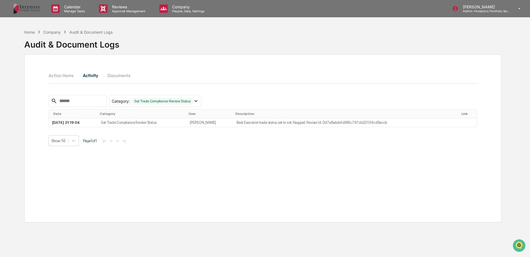
click at [114, 74] on button "Documents" at bounding box center [119, 75] width 32 height 13
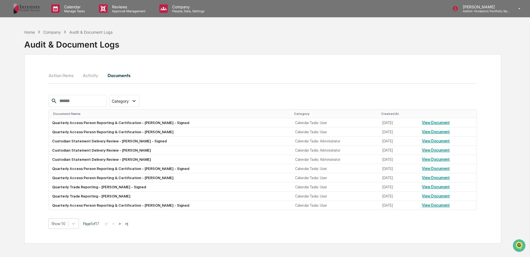
click at [66, 74] on button "Action Items" at bounding box center [63, 75] width 30 height 13
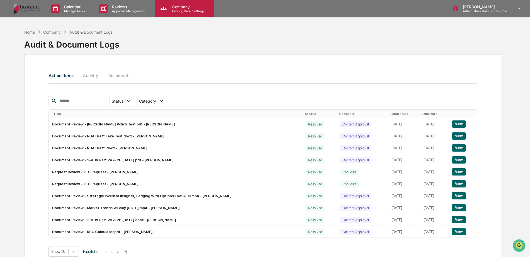
click at [176, 6] on p "Company" at bounding box center [188, 6] width 40 height 5
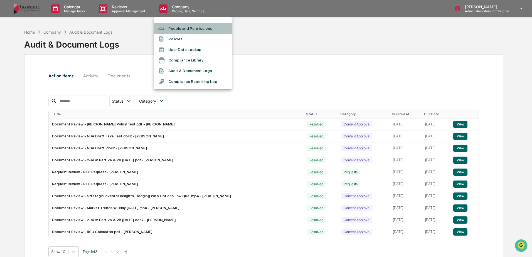
click at [182, 29] on li "People and Permissions" at bounding box center [193, 28] width 78 height 11
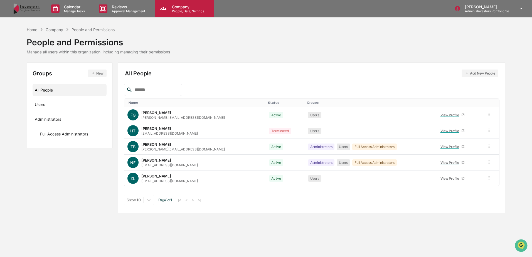
click at [182, 12] on p "People, Data, Settings" at bounding box center [188, 11] width 40 height 4
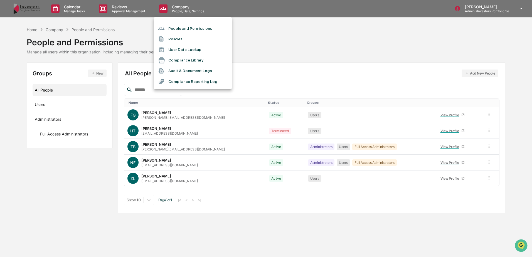
click at [173, 37] on li "Policies" at bounding box center [193, 39] width 78 height 11
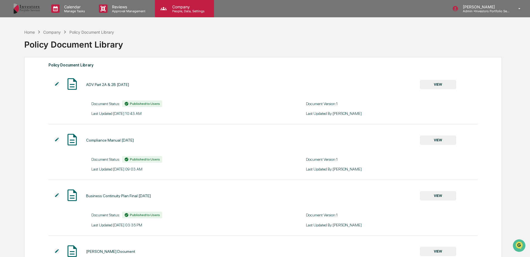
click at [183, 10] on p "People, Data, Settings" at bounding box center [188, 11] width 40 height 4
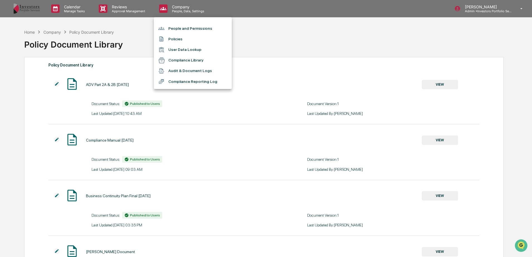
click at [166, 49] on div at bounding box center [163, 50] width 10 height 6
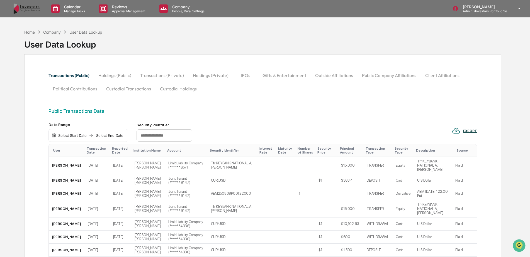
click at [159, 92] on button "Custodial Holdings" at bounding box center [178, 88] width 46 height 13
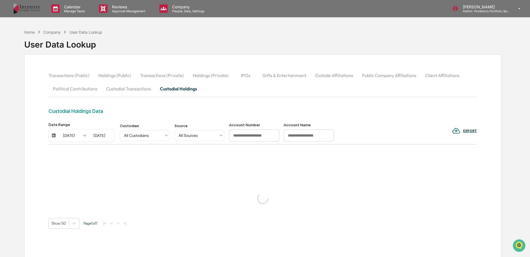
click at [139, 89] on button "Custodial Transactions" at bounding box center [129, 88] width 54 height 13
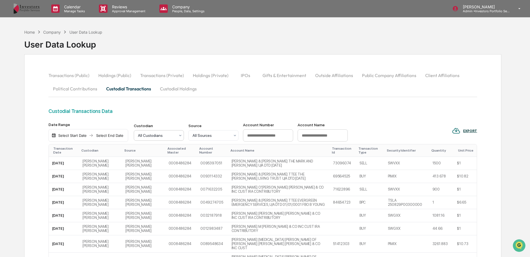
click at [171, 136] on div at bounding box center [156, 136] width 37 height 6
click at [158, 161] on div "[PERSON_NAME] [PERSON_NAME]" at bounding box center [159, 164] width 50 height 18
click at [164, 137] on div at bounding box center [156, 136] width 37 height 6
click at [160, 147] on div "All Custodians" at bounding box center [159, 148] width 50 height 11
click at [181, 13] on div "Company People, Data, Settings" at bounding box center [184, 8] width 59 height 17
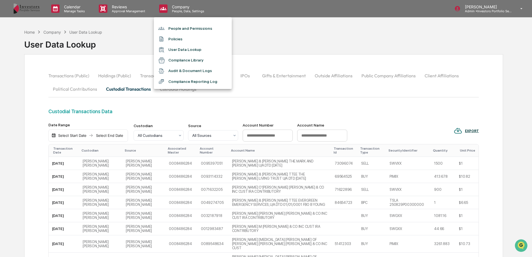
click at [82, 7] on div at bounding box center [266, 128] width 532 height 257
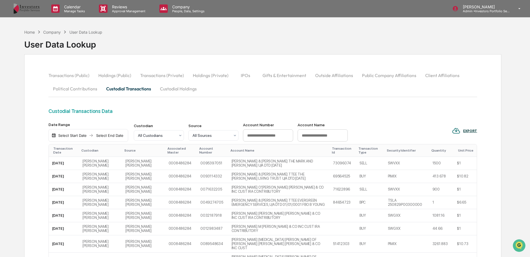
click at [180, 92] on button "Custodial Holdings" at bounding box center [178, 88] width 46 height 13
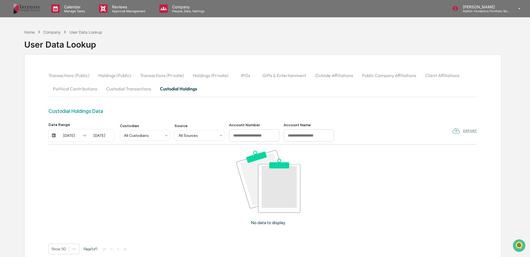
click at [138, 88] on button "Custodial Transactions" at bounding box center [129, 88] width 54 height 13
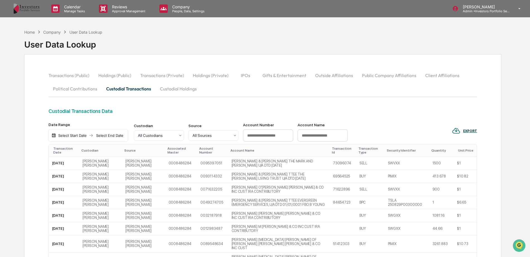
click at [259, 104] on div "Transactions (Public) Holdings (Public) Transactions (Private) Holdings (Privat…" at bounding box center [262, 89] width 429 height 40
click at [114, 74] on button "Holdings (Public)" at bounding box center [115, 75] width 42 height 13
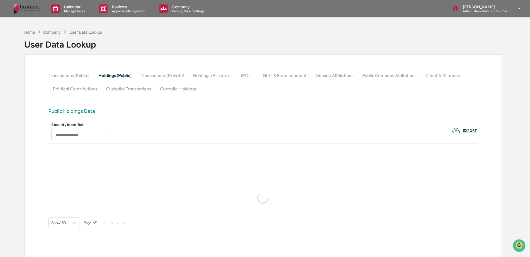
click at [157, 74] on button "Transactions (Private)" at bounding box center [162, 75] width 53 height 13
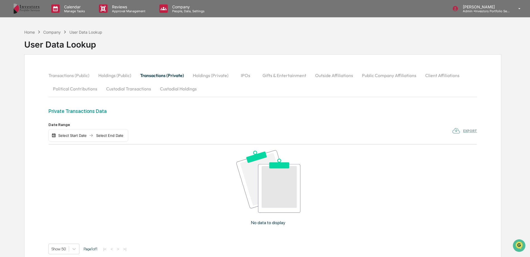
click at [82, 75] on button "Transactions (Public)" at bounding box center [70, 75] width 45 height 13
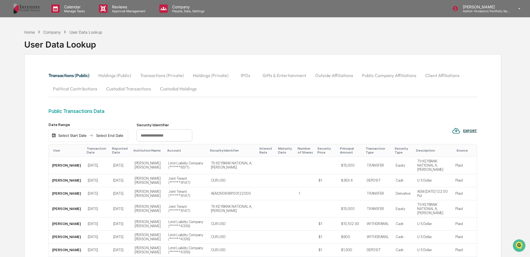
click at [135, 88] on button "Custodial Transactions" at bounding box center [129, 88] width 54 height 13
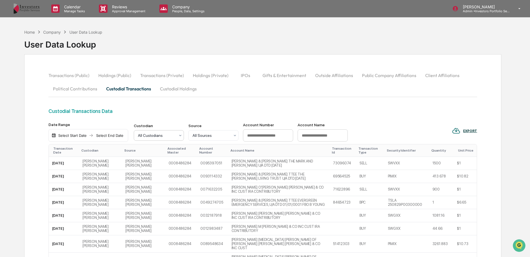
click at [161, 138] on div at bounding box center [156, 136] width 37 height 6
click at [162, 126] on div "Custodian" at bounding box center [159, 126] width 50 height 4
